Goal: Transaction & Acquisition: Subscribe to service/newsletter

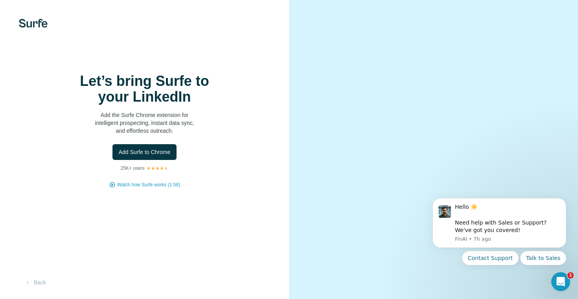
scroll to position [13, 0]
click at [40, 280] on button "Back" at bounding box center [35, 282] width 33 height 14
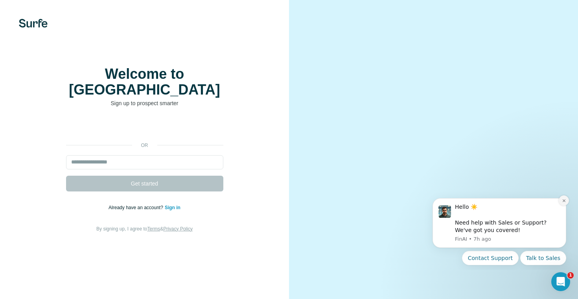
click at [564, 199] on icon "Dismiss notification" at bounding box center [564, 200] width 4 height 4
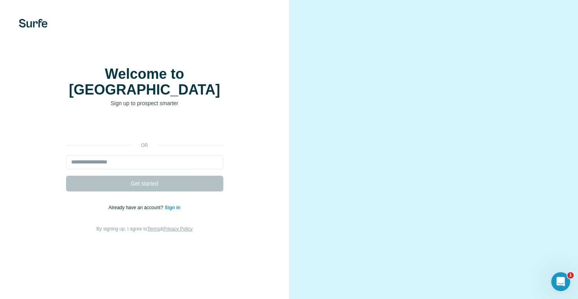
click at [240, 164] on div "or Get started Already have an account? Sign in By signing up, I agree to Terms…" at bounding box center [145, 176] width 258 height 113
